Goal: Transaction & Acquisition: Purchase product/service

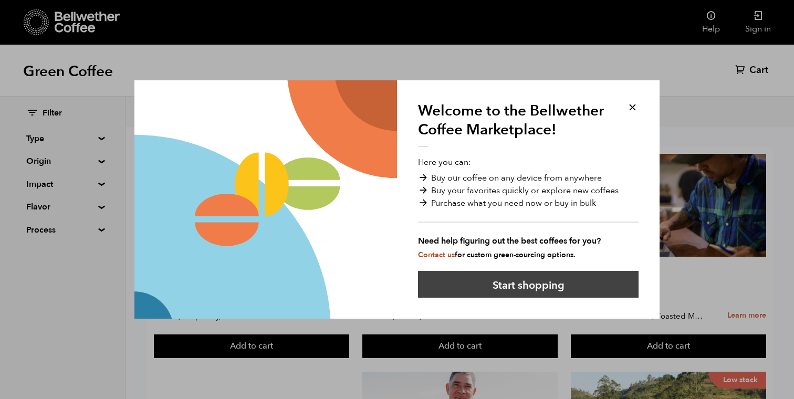
click at [527, 282] on button "Start shopping" at bounding box center [528, 284] width 221 height 27
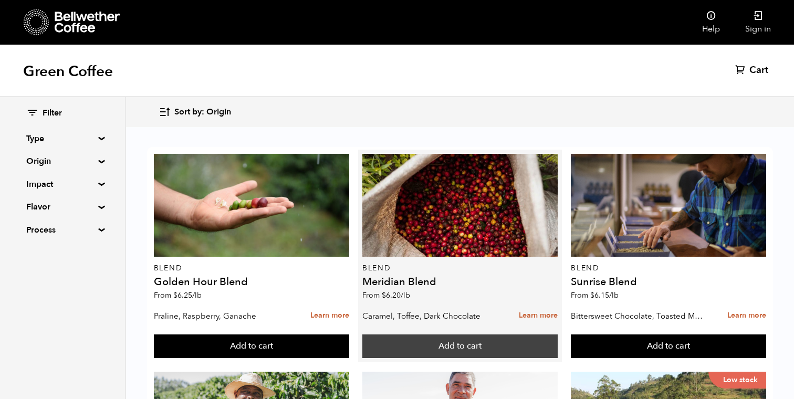
click at [406, 340] on button "Add to cart" at bounding box center [459, 347] width 195 height 24
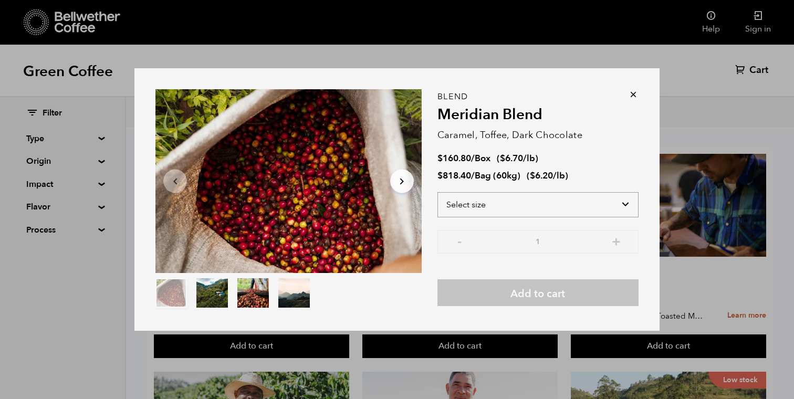
click at [502, 208] on select "Select size Bag (60kg) (132 lbs) Box (24 lbs)" at bounding box center [537, 204] width 201 height 25
select select "bag-3"
click at [437, 192] on select "Select size Bag (60kg) (132 lbs) Box (24 lbs)" at bounding box center [537, 204] width 201 height 25
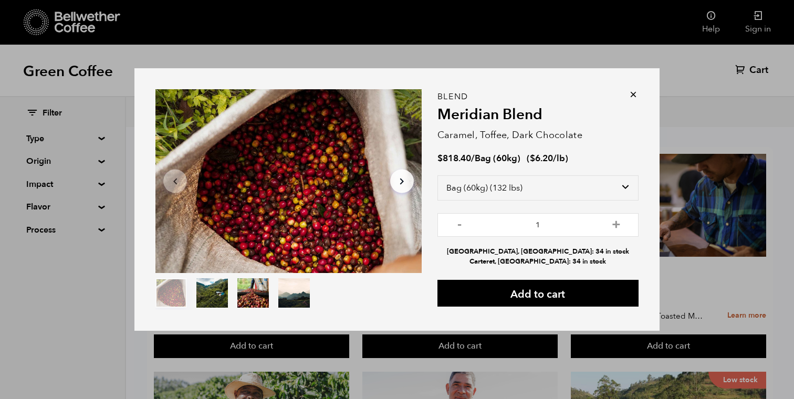
click at [631, 97] on icon at bounding box center [633, 94] width 11 height 11
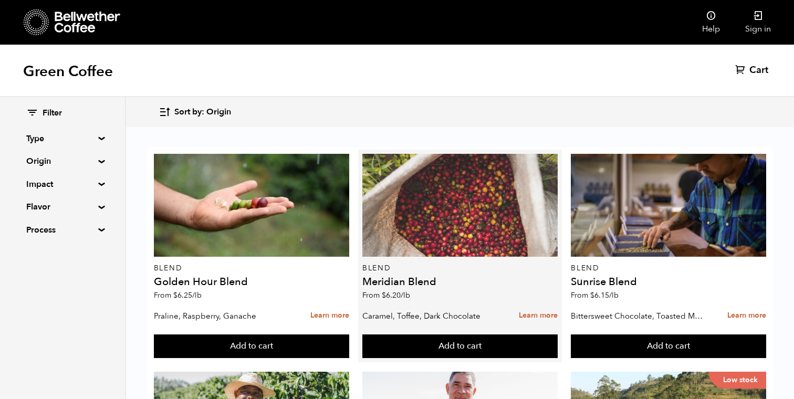
click at [433, 226] on div at bounding box center [459, 205] width 195 height 103
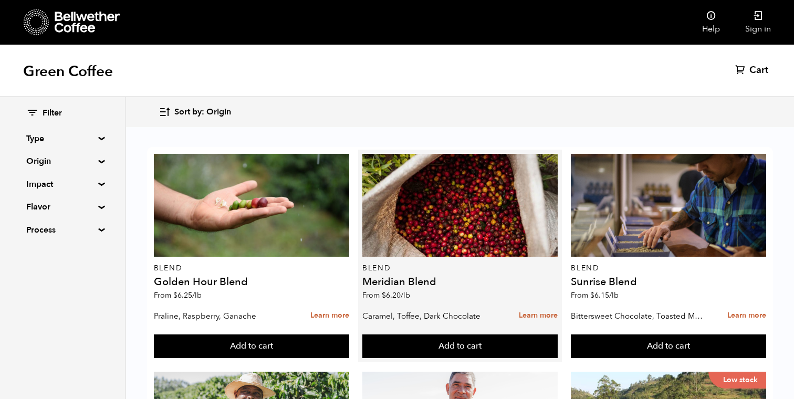
click at [418, 292] on p "From $ 6.20 /lb" at bounding box center [459, 295] width 195 height 7
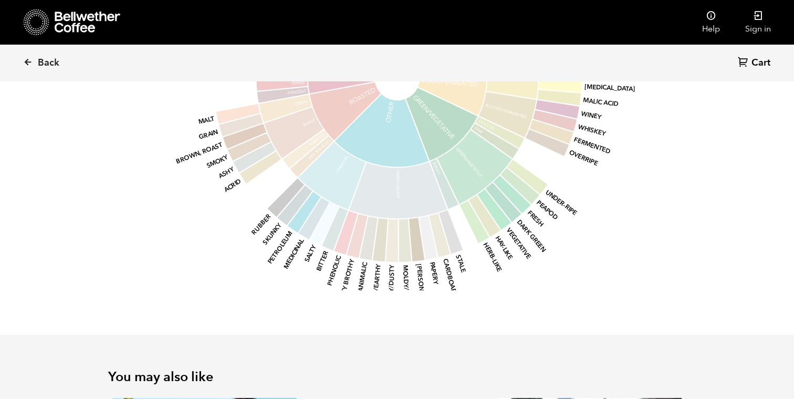
scroll to position [1222, 0]
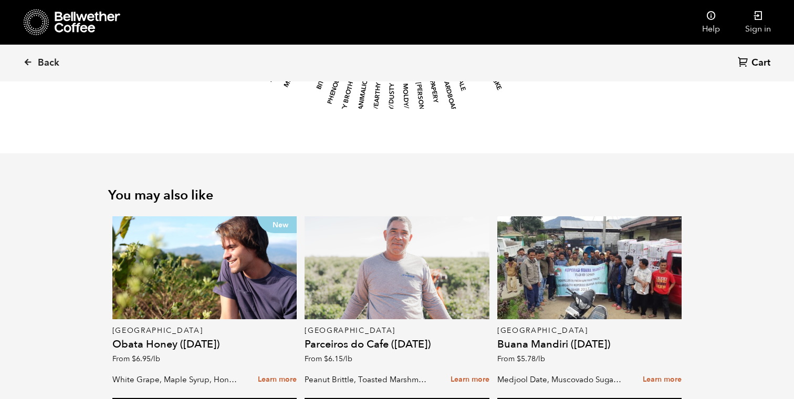
click at [425, 256] on div at bounding box center [397, 267] width 185 height 103
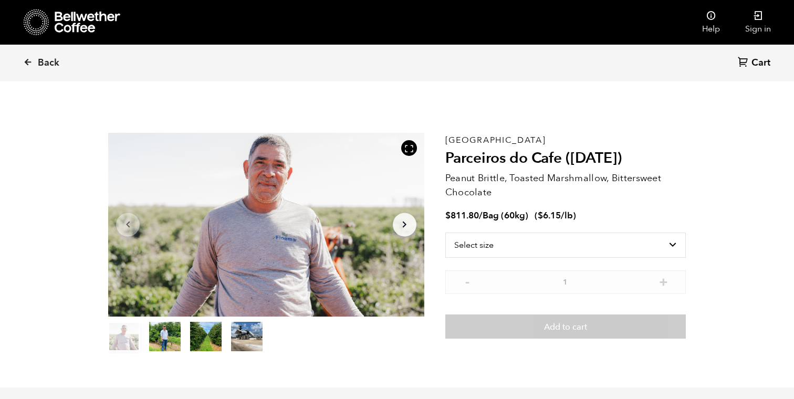
click at [66, 21] on icon at bounding box center [88, 22] width 66 height 21
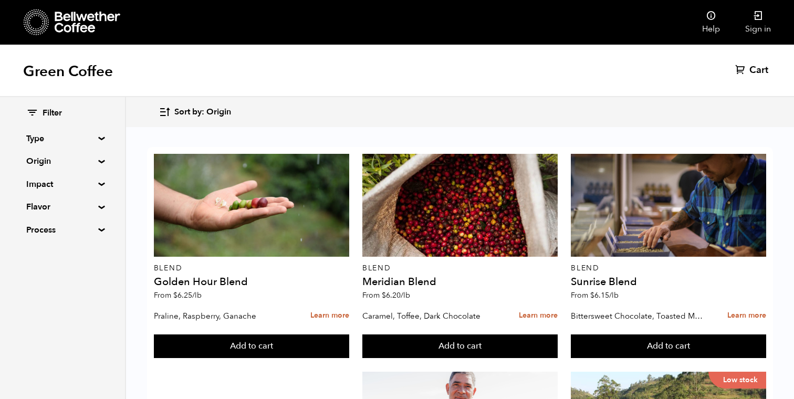
click at [98, 161] on summary "Origin" at bounding box center [62, 161] width 72 height 13
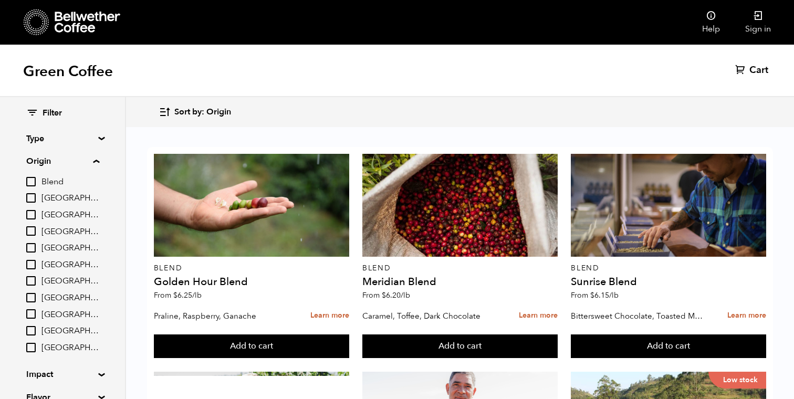
click at [32, 295] on input "Guatemala" at bounding box center [30, 297] width 9 height 9
checkbox input "true"
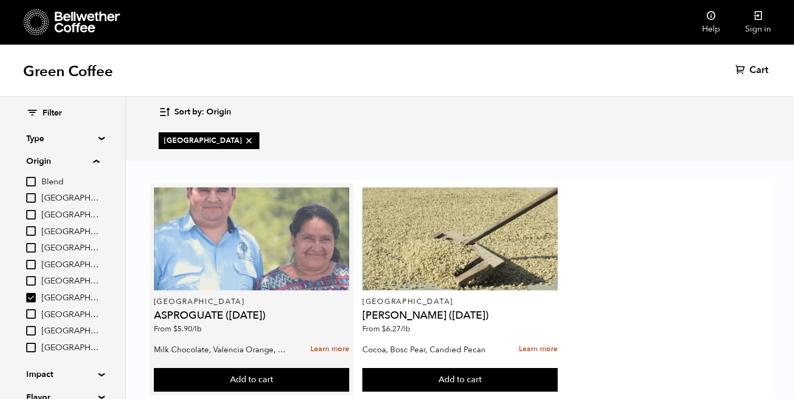
scroll to position [26, 0]
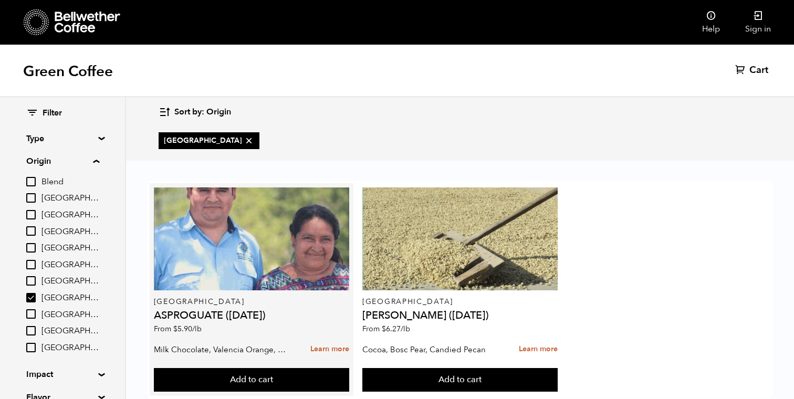
click at [239, 267] on div "Guatemala ASPROGUATE (JUN 25) From $ 5.90 /lb" at bounding box center [251, 263] width 195 height 152
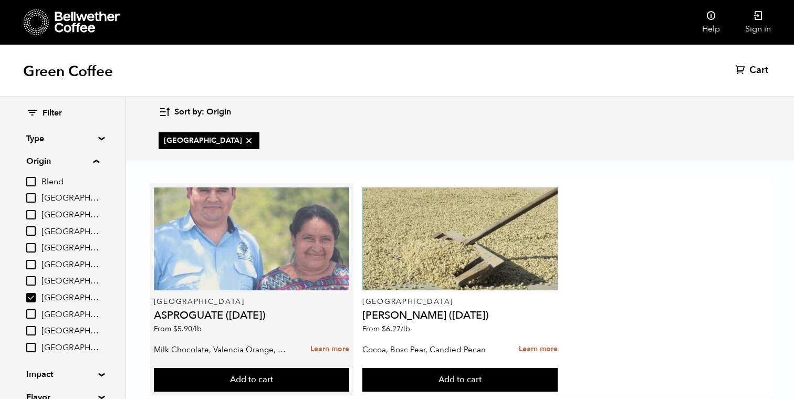
click at [231, 229] on div at bounding box center [251, 238] width 195 height 103
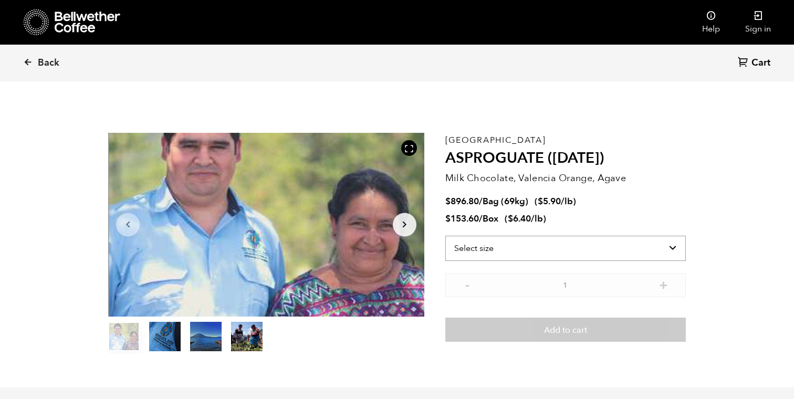
click at [504, 241] on select "Select size Bag (69kg) (152 lbs) Box (24 lbs)" at bounding box center [565, 248] width 241 height 25
select select "bag-2"
click at [445, 236] on select "Select size Bag (69kg) (152 lbs) Box (24 lbs)" at bounding box center [565, 248] width 241 height 25
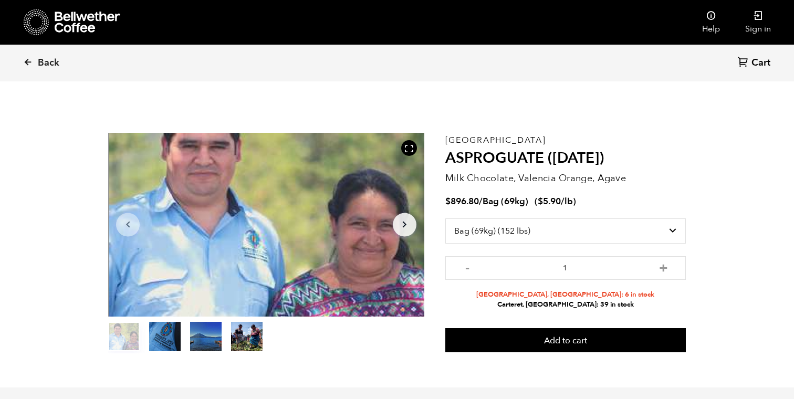
click at [71, 15] on icon at bounding box center [88, 22] width 66 height 21
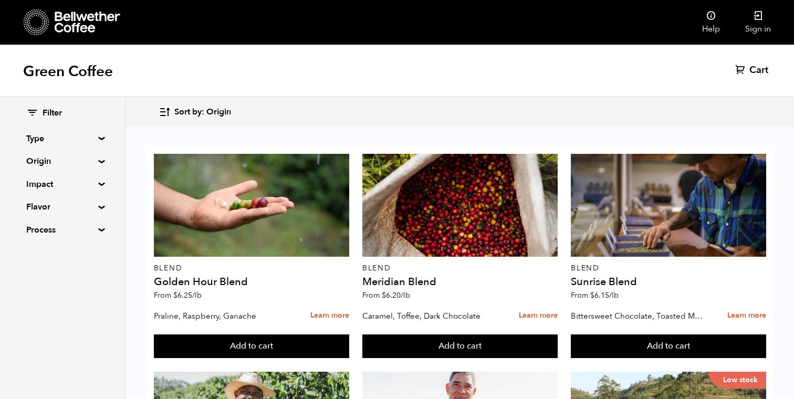
scroll to position [305, 0]
click at [95, 231] on summary "Process" at bounding box center [62, 230] width 72 height 13
click at [96, 212] on div "Filter Type Blend Single Origin Decaf Seasonal Year Round Origin Blend [GEOGRAP…" at bounding box center [62, 209] width 125 height 224
click at [98, 208] on summary "Flavor" at bounding box center [62, 207] width 72 height 13
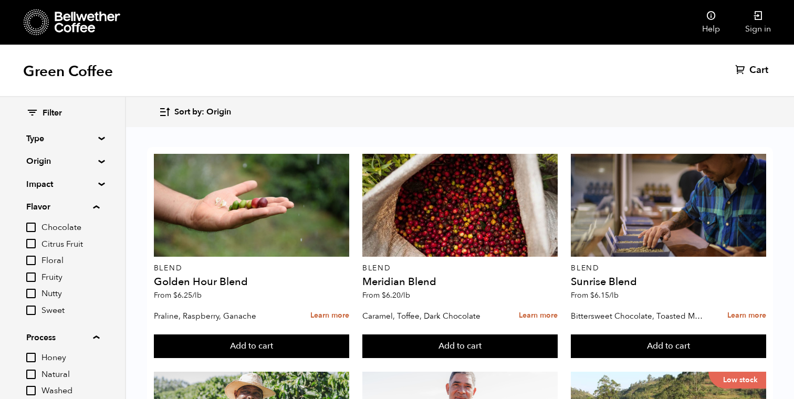
click at [99, 139] on summary "Type" at bounding box center [62, 138] width 72 height 13
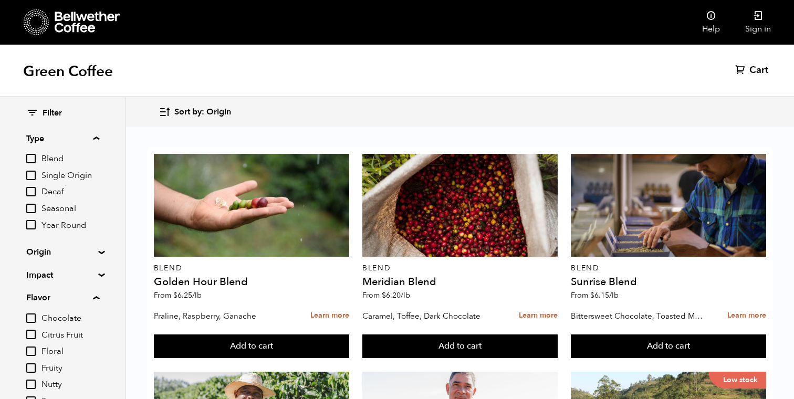
click at [32, 224] on input "Year Round" at bounding box center [30, 224] width 9 height 9
checkbox input "true"
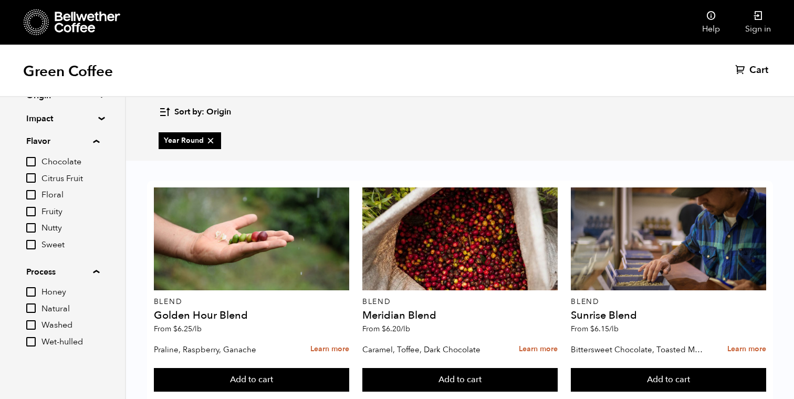
scroll to position [0, 0]
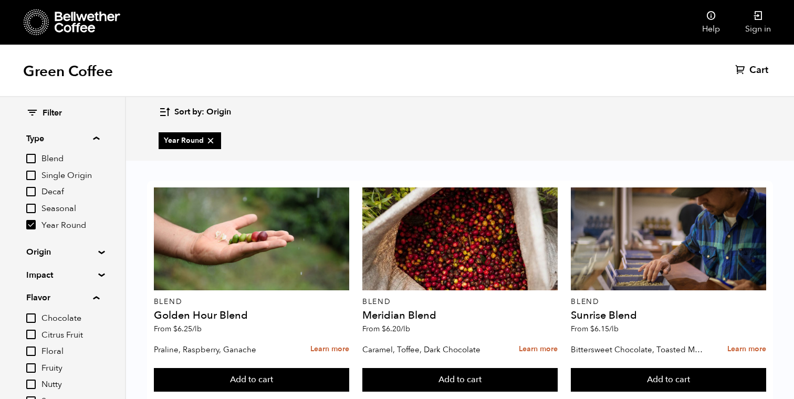
click at [99, 249] on div "Filter Type Blend Single Origin Decaf Seasonal Year Round Origin Blend [GEOGRAP…" at bounding box center [62, 308] width 125 height 422
click at [98, 273] on summary "Impact" at bounding box center [62, 275] width 72 height 13
